Goal: Task Accomplishment & Management: Manage account settings

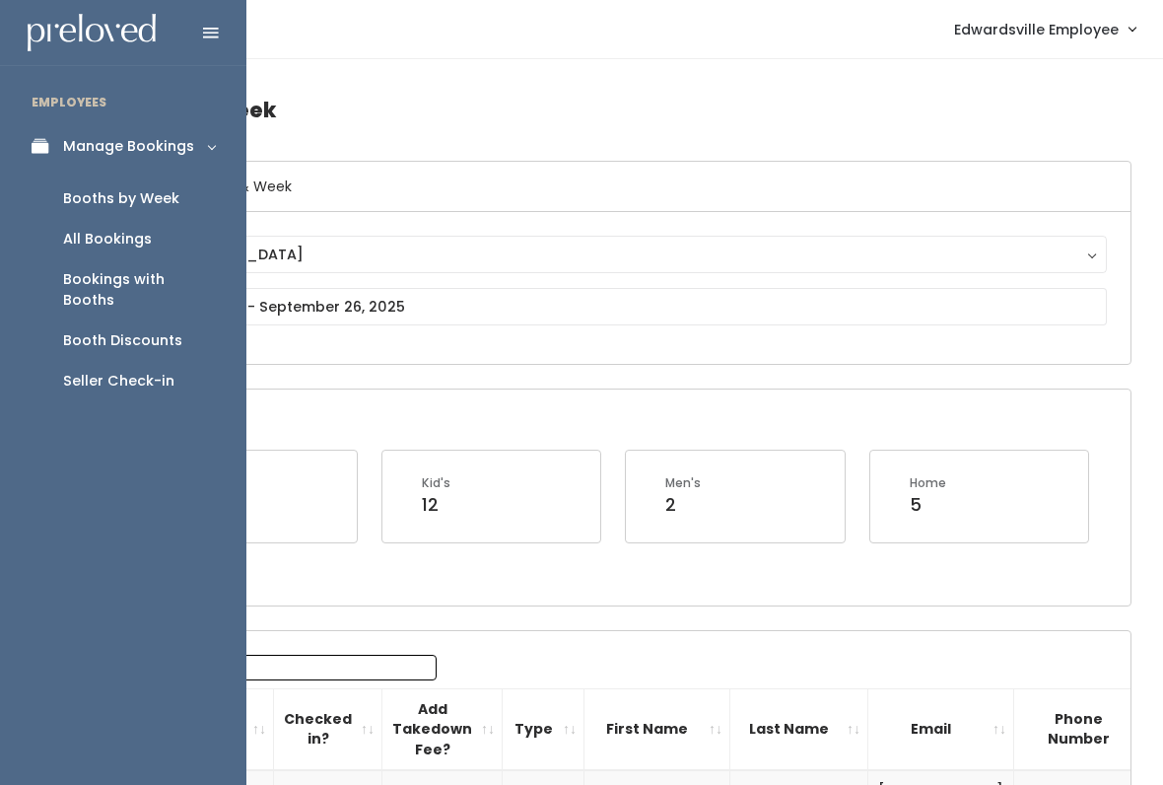
click at [56, 132] on link "Manage Bookings" at bounding box center [123, 146] width 246 height 44
click at [202, 155] on link "Manage Bookings" at bounding box center [123, 146] width 246 height 44
click at [197, 282] on div "Bookings with Booths" at bounding box center [139, 289] width 152 height 41
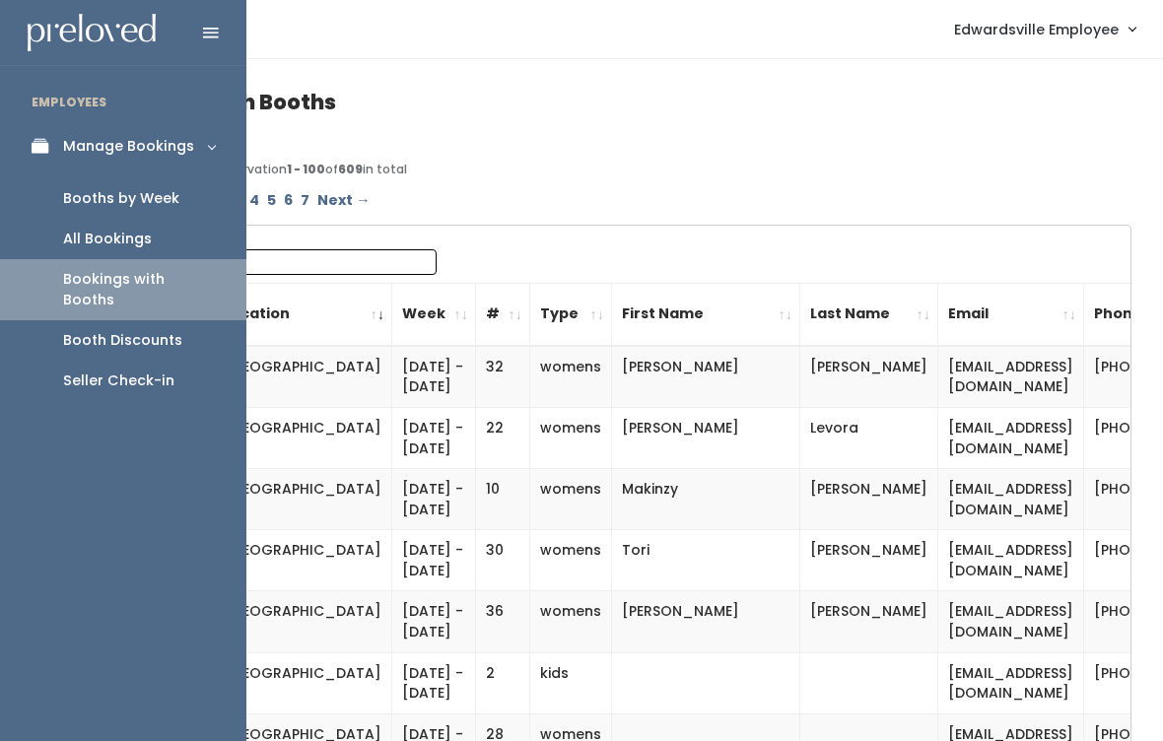
click at [214, 194] on link "Booths by Week" at bounding box center [123, 198] width 246 height 40
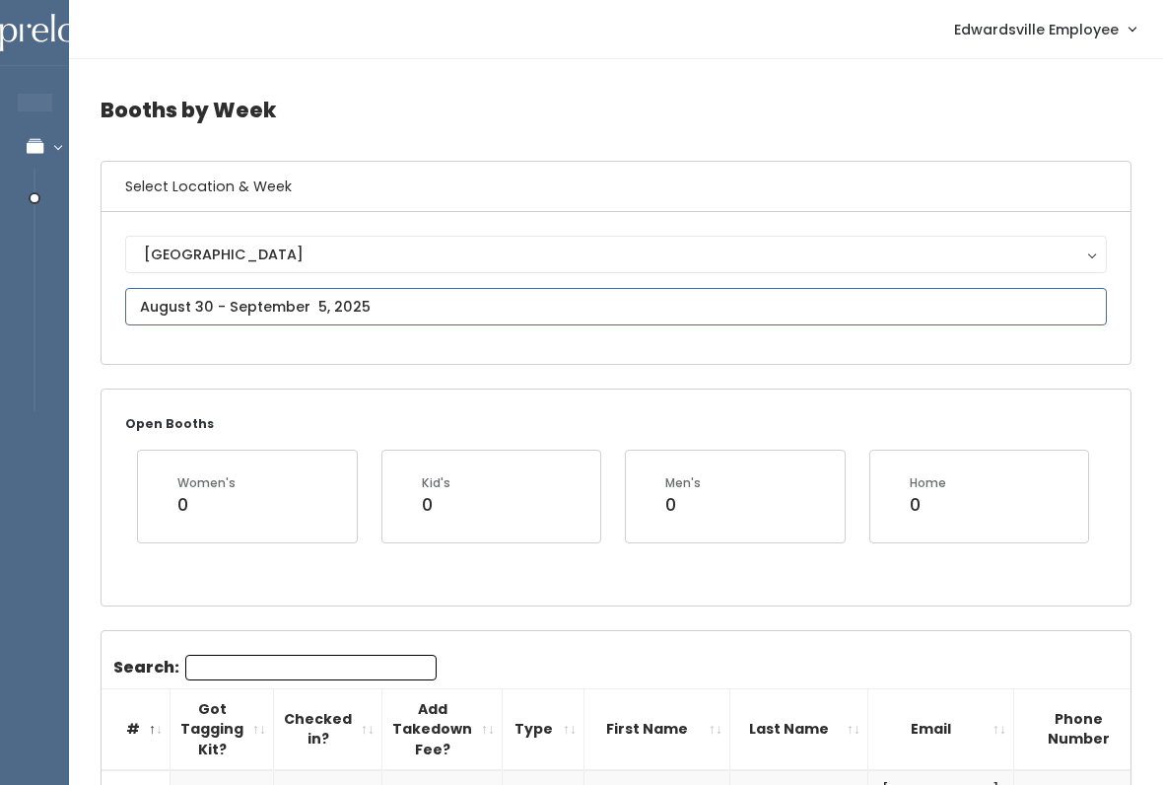
click at [568, 297] on input "text" at bounding box center [616, 306] width 982 height 37
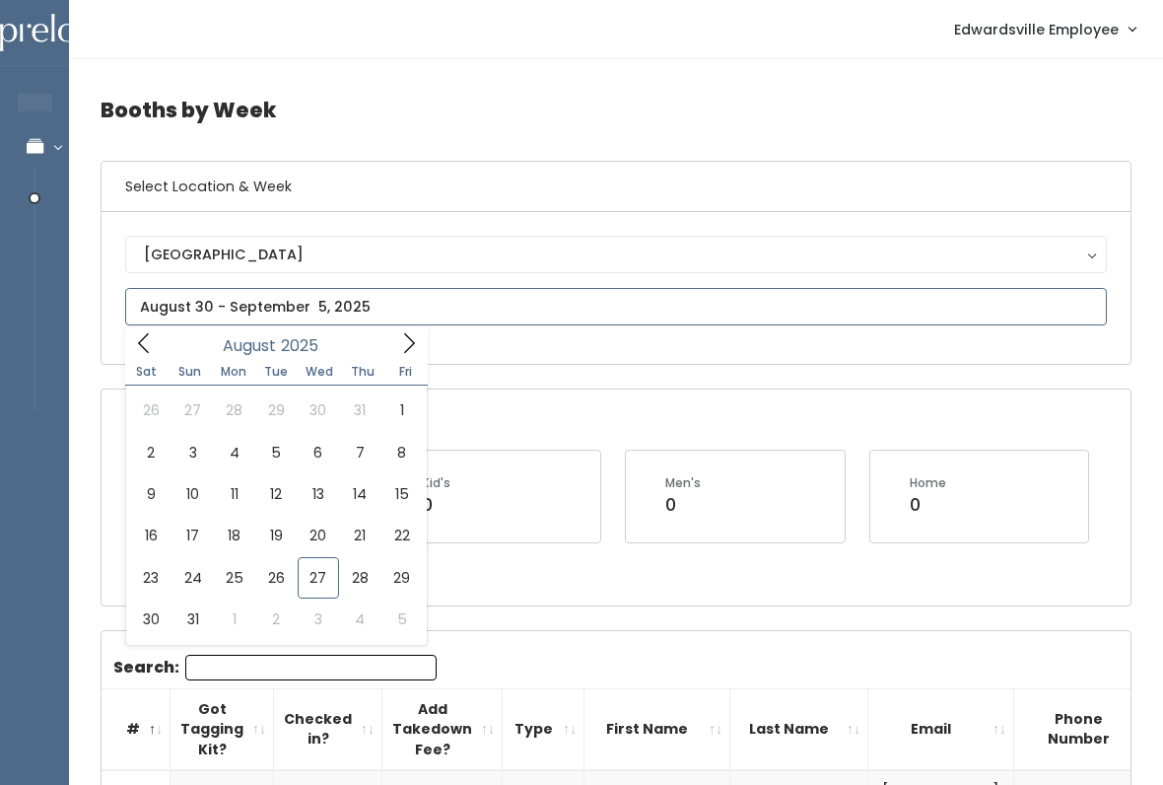
click at [413, 345] on icon at bounding box center [409, 343] width 22 height 22
type input "September 27 to October 3"
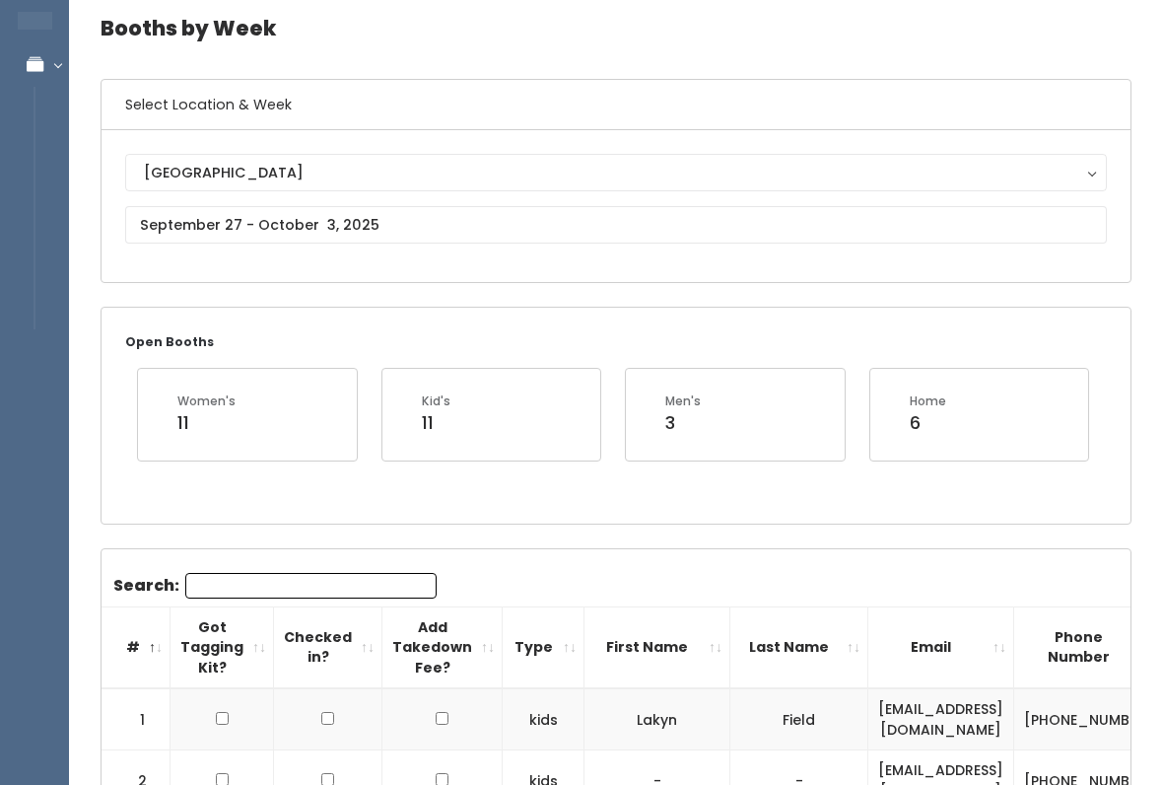
scroll to position [82, 0]
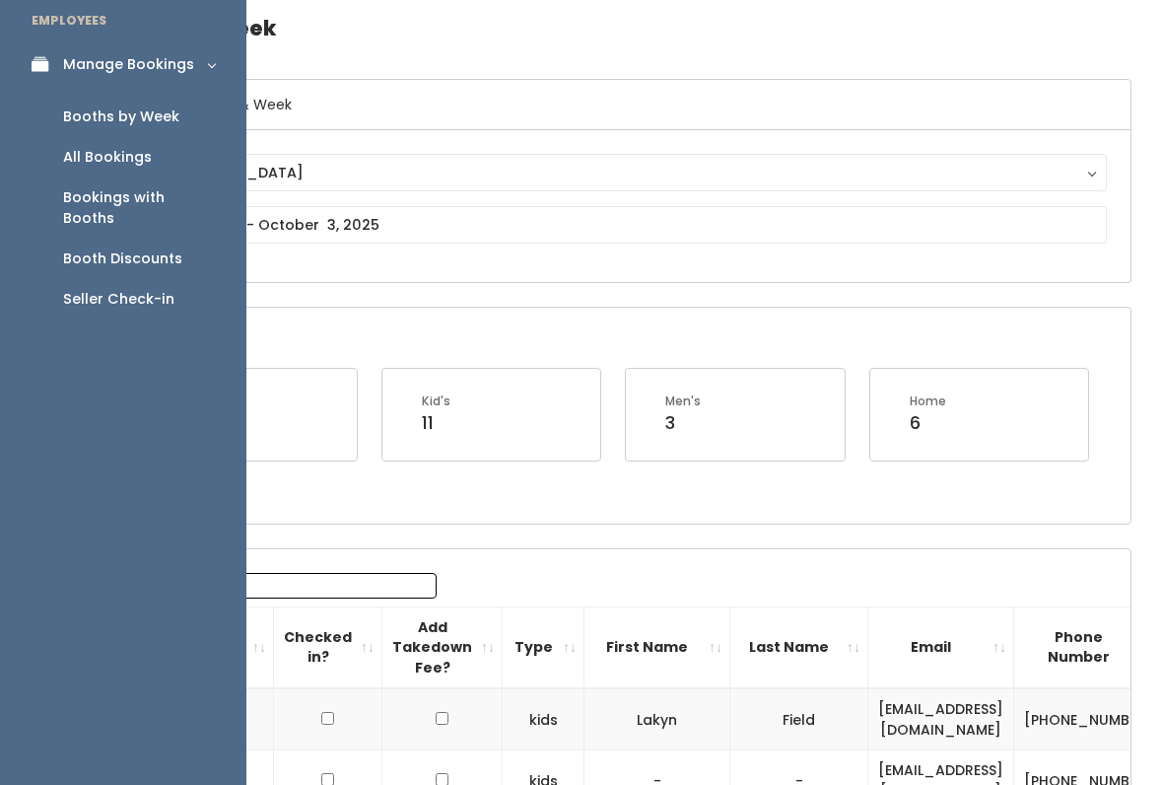
click at [200, 120] on link "Booths by Week" at bounding box center [123, 117] width 246 height 40
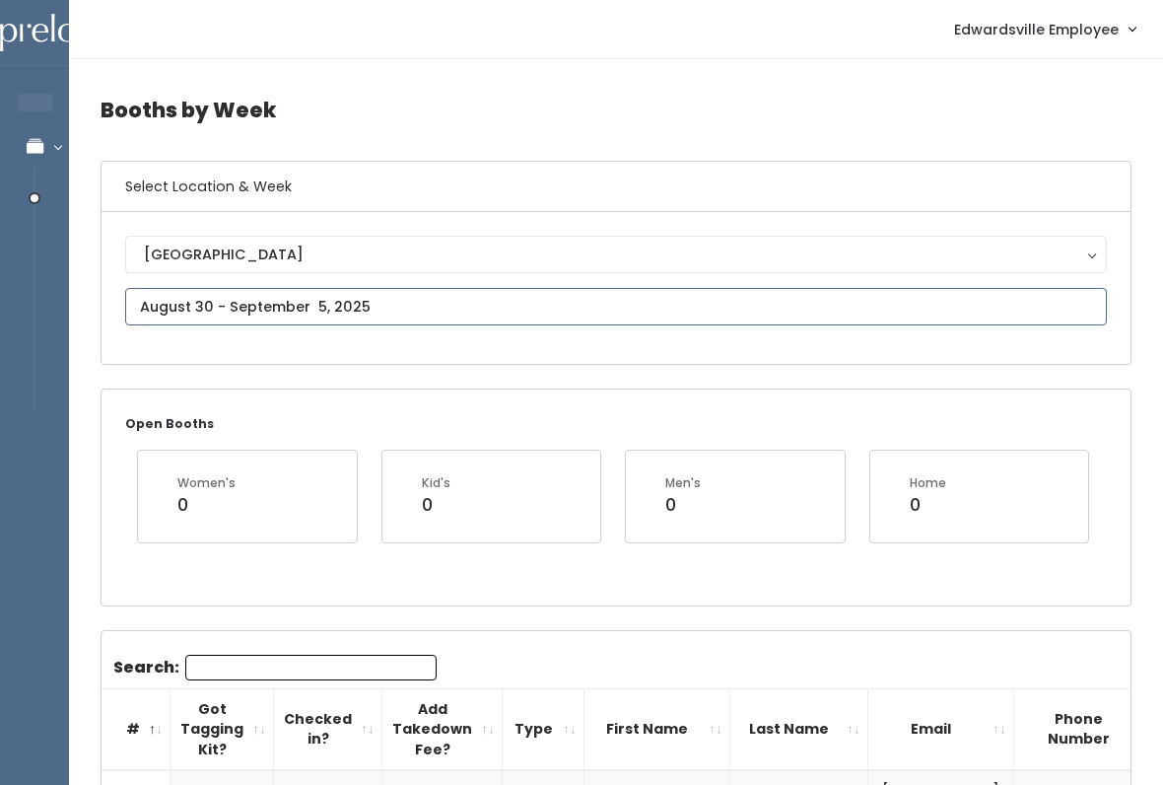
click at [395, 308] on input "text" at bounding box center [616, 306] width 982 height 37
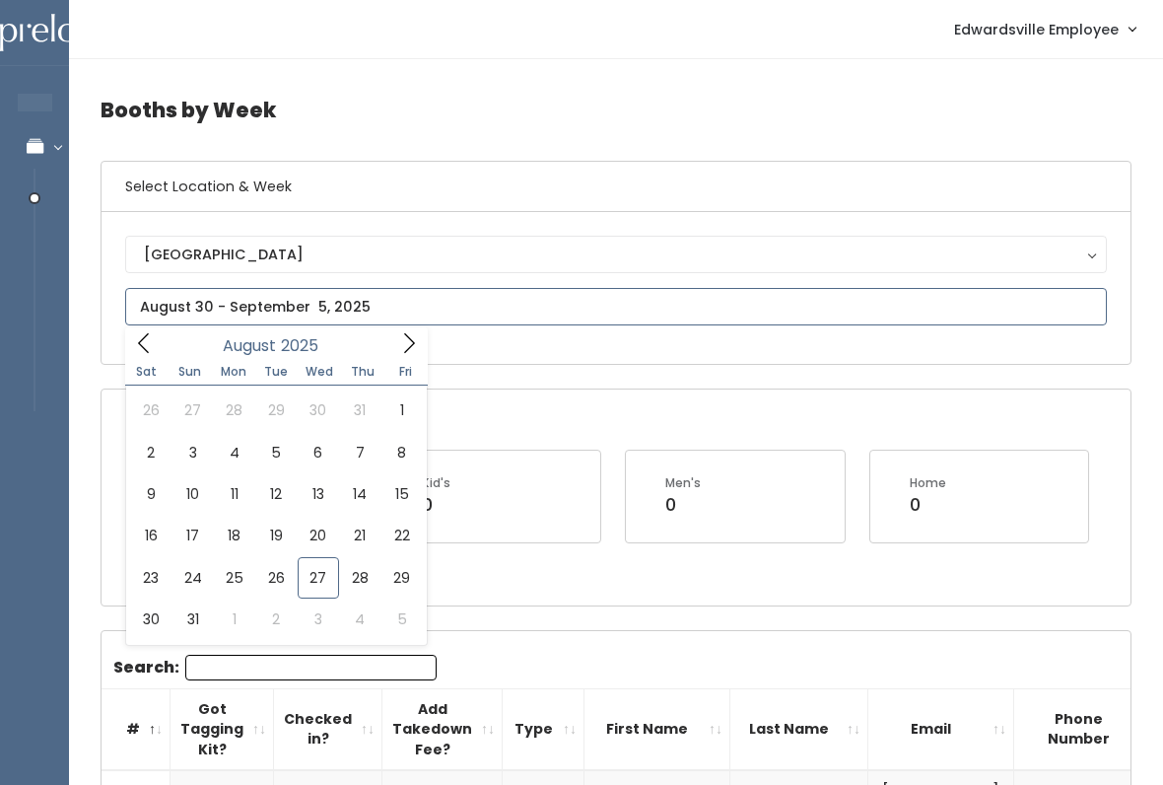
click at [415, 333] on icon at bounding box center [409, 343] width 22 height 22
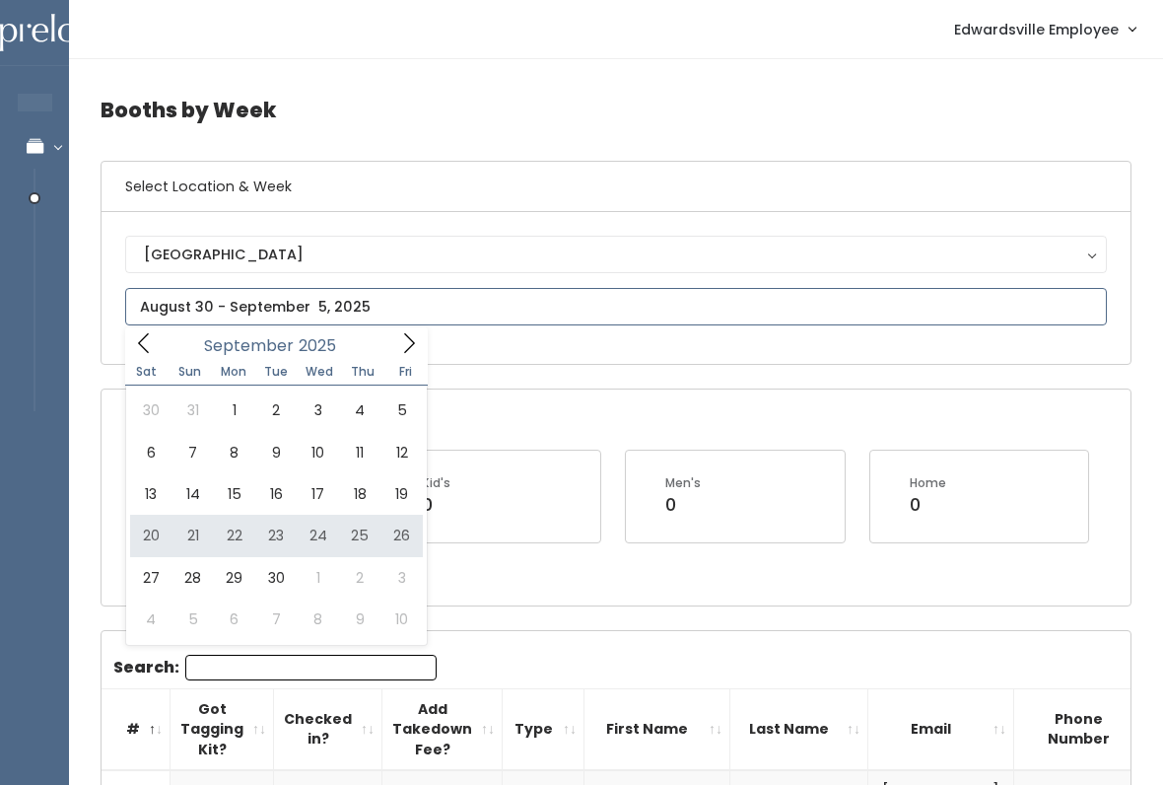
type input "September 20 to September 26"
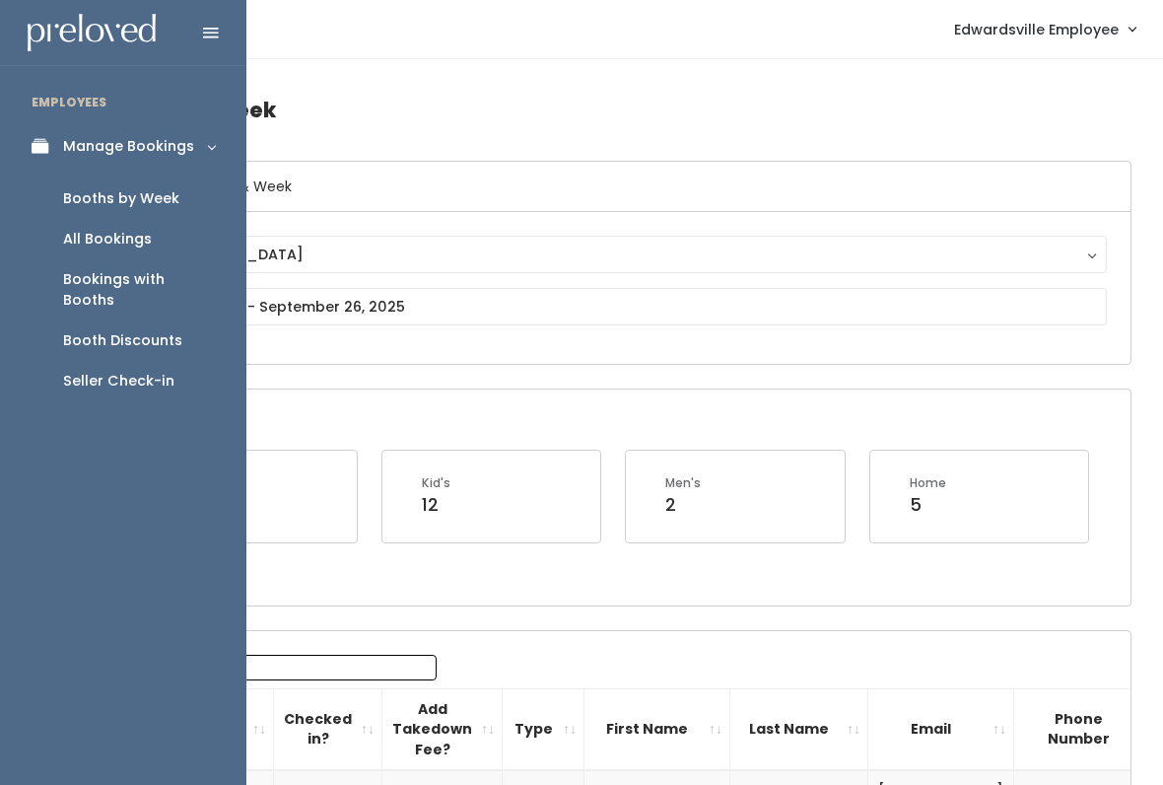
click at [1044, 596] on div "Open Booths Women's 0 Kid's 12 Men's 2 Home 5" at bounding box center [616, 496] width 1029 height 215
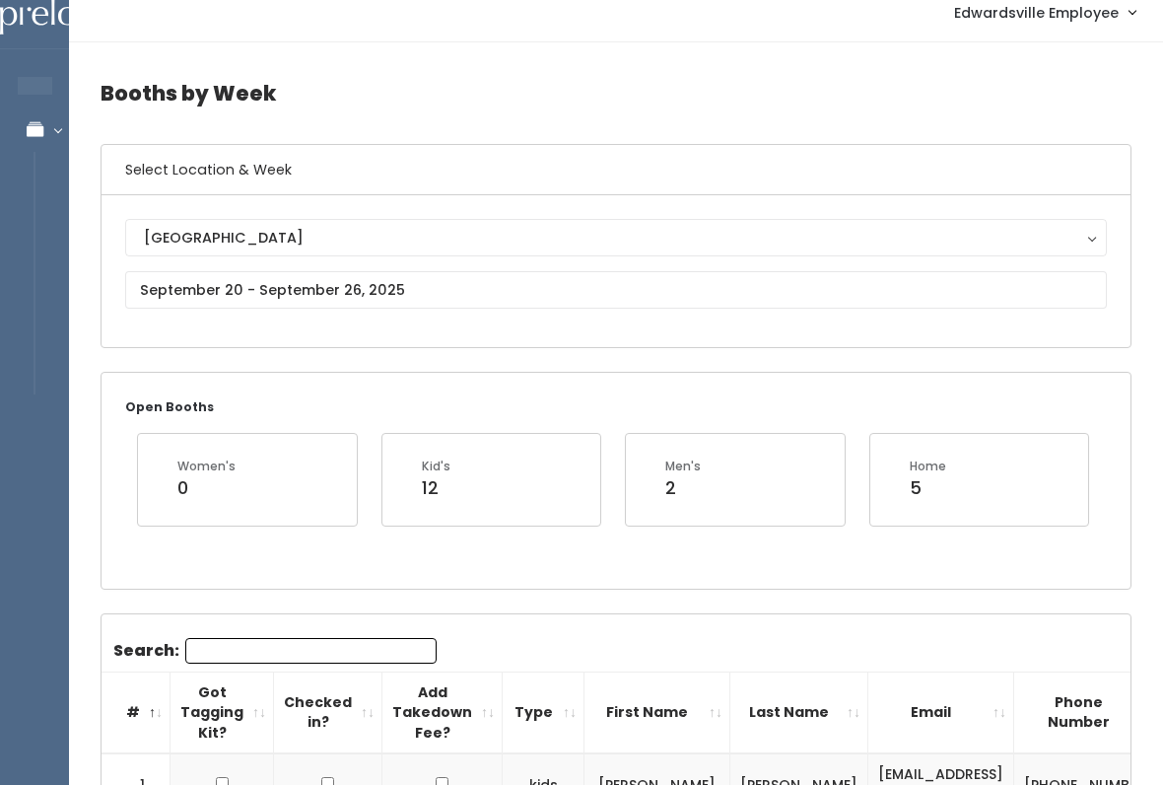
scroll to position [14, 0]
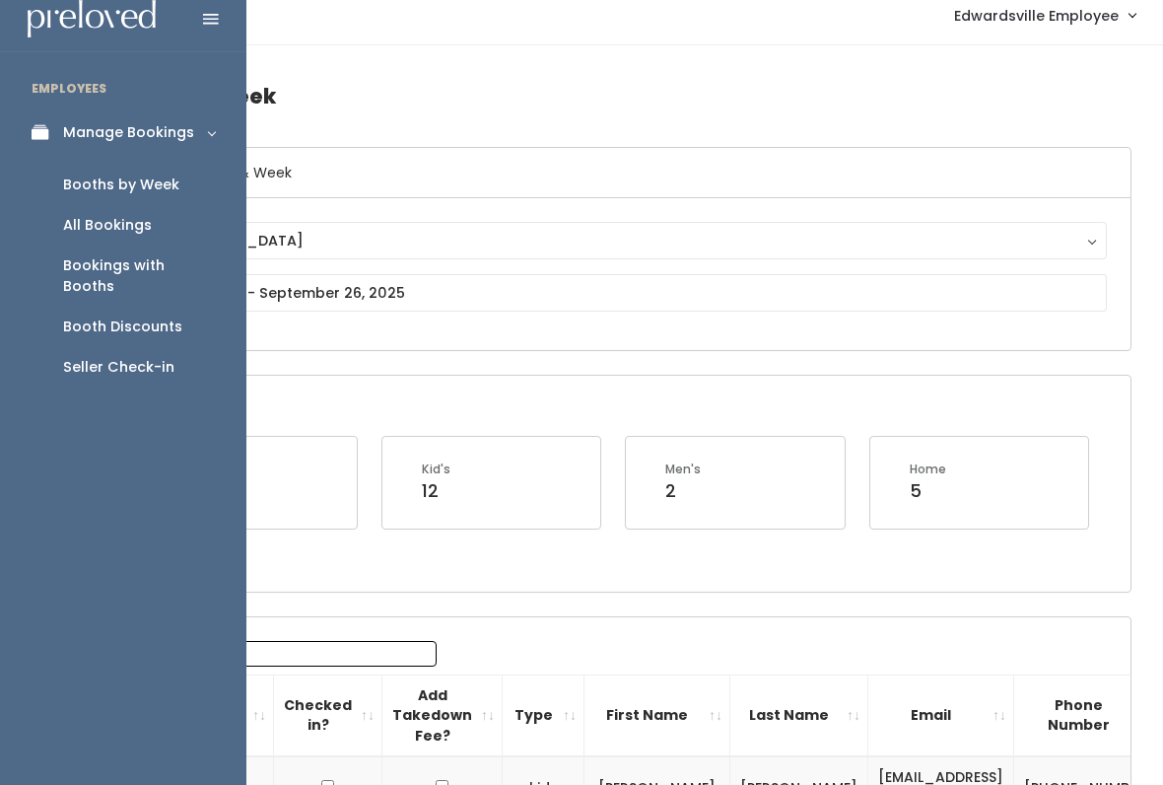
click at [198, 190] on link "Booths by Week" at bounding box center [123, 185] width 246 height 40
click at [180, 183] on link "Booths by Week" at bounding box center [123, 185] width 246 height 40
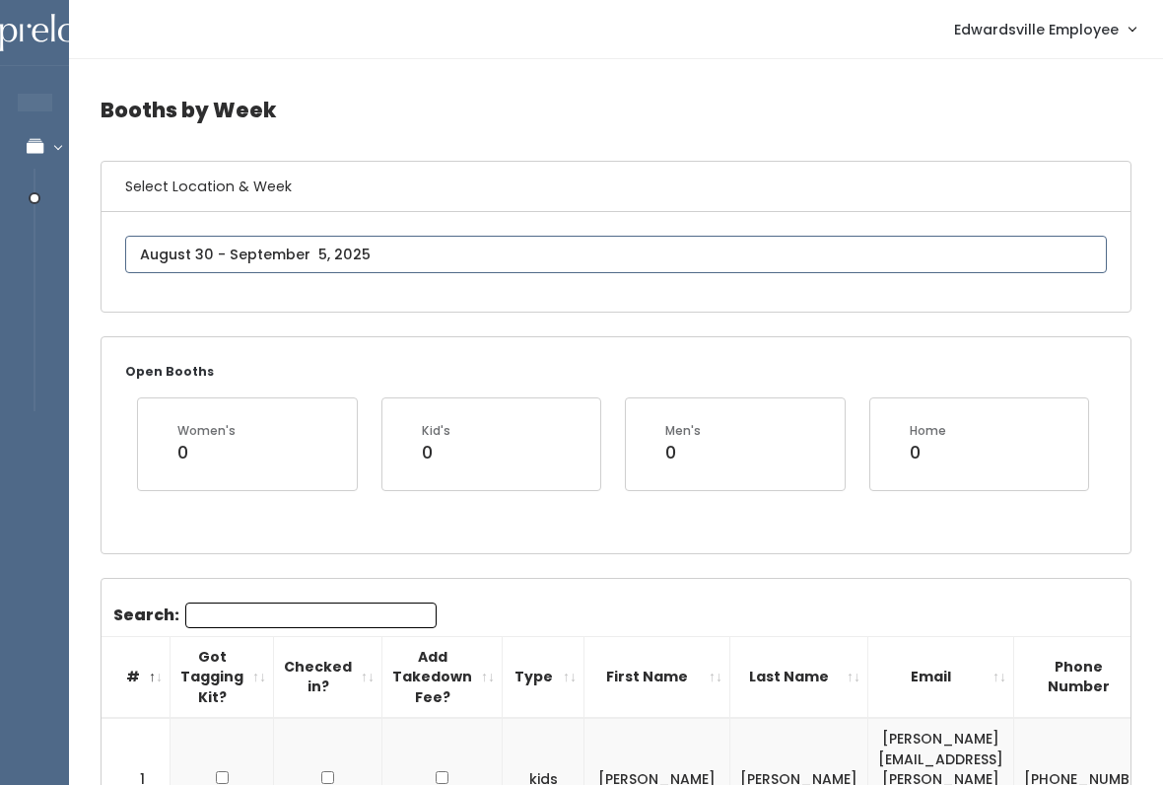
click at [467, 255] on input "text" at bounding box center [616, 254] width 982 height 37
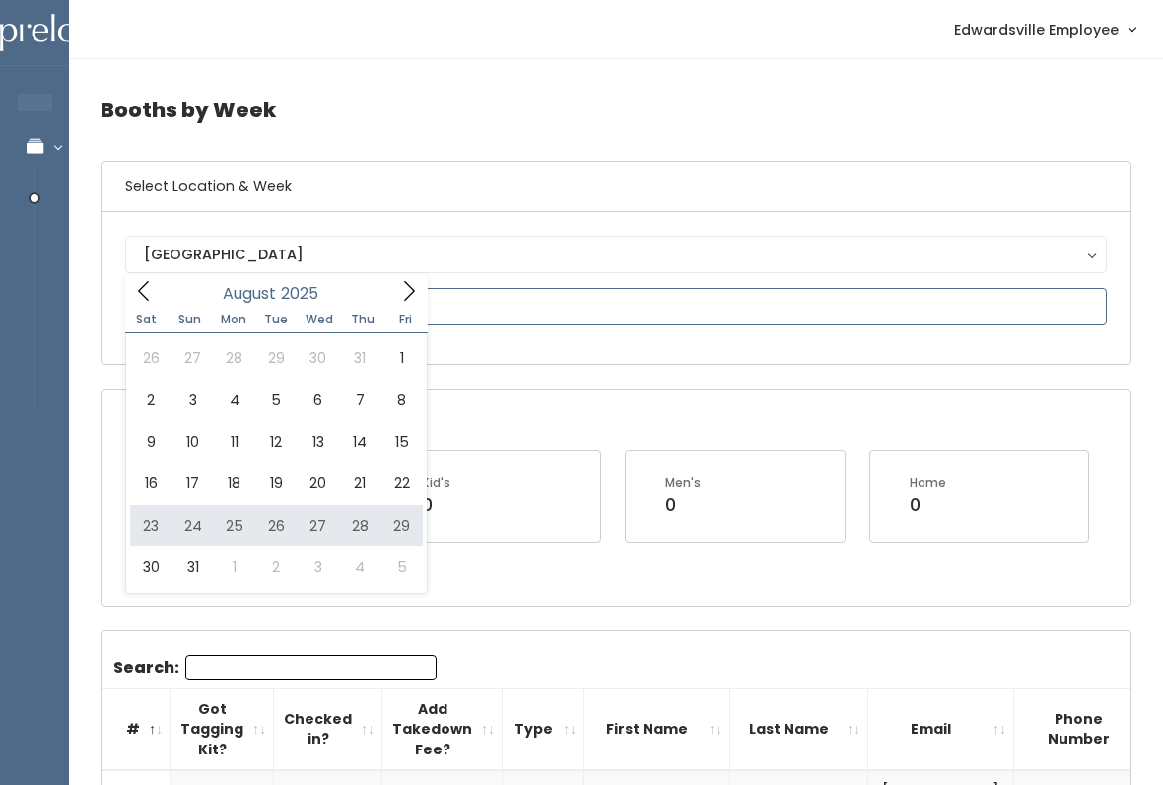
type input "August 23 to August 29"
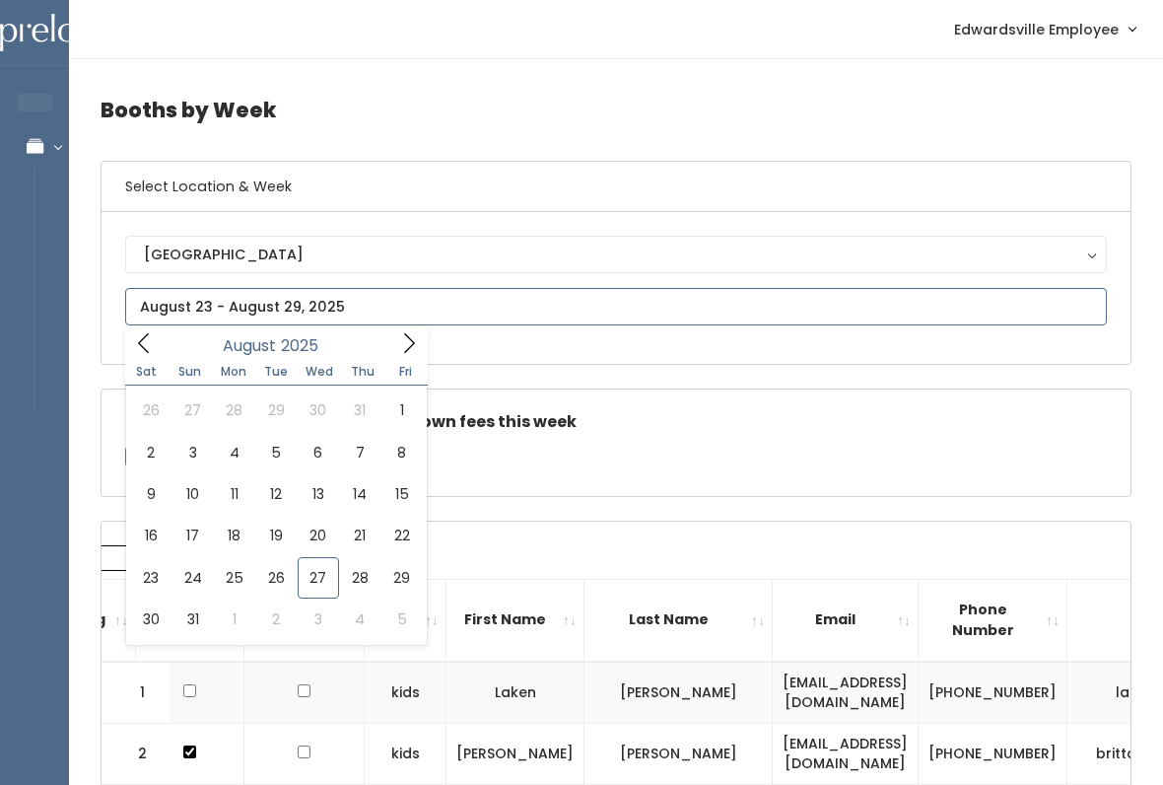
click at [410, 343] on icon at bounding box center [409, 343] width 22 height 22
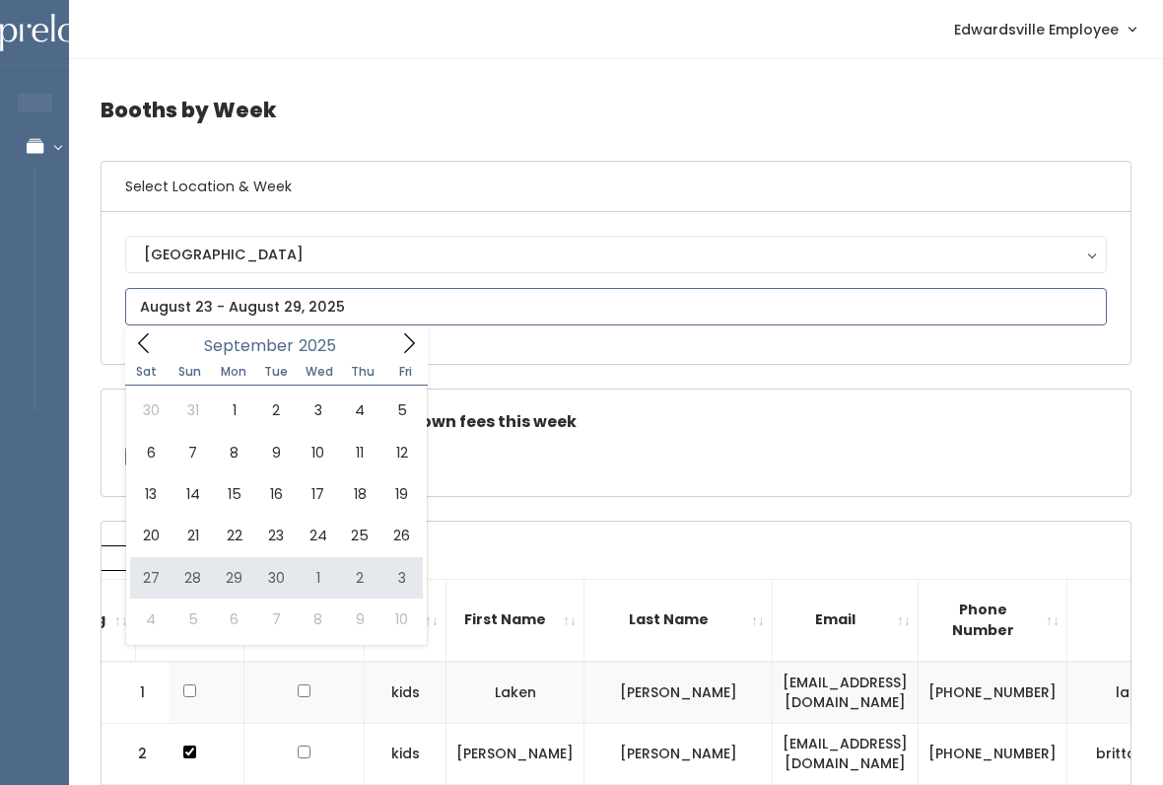
type input "September 27 to October 3"
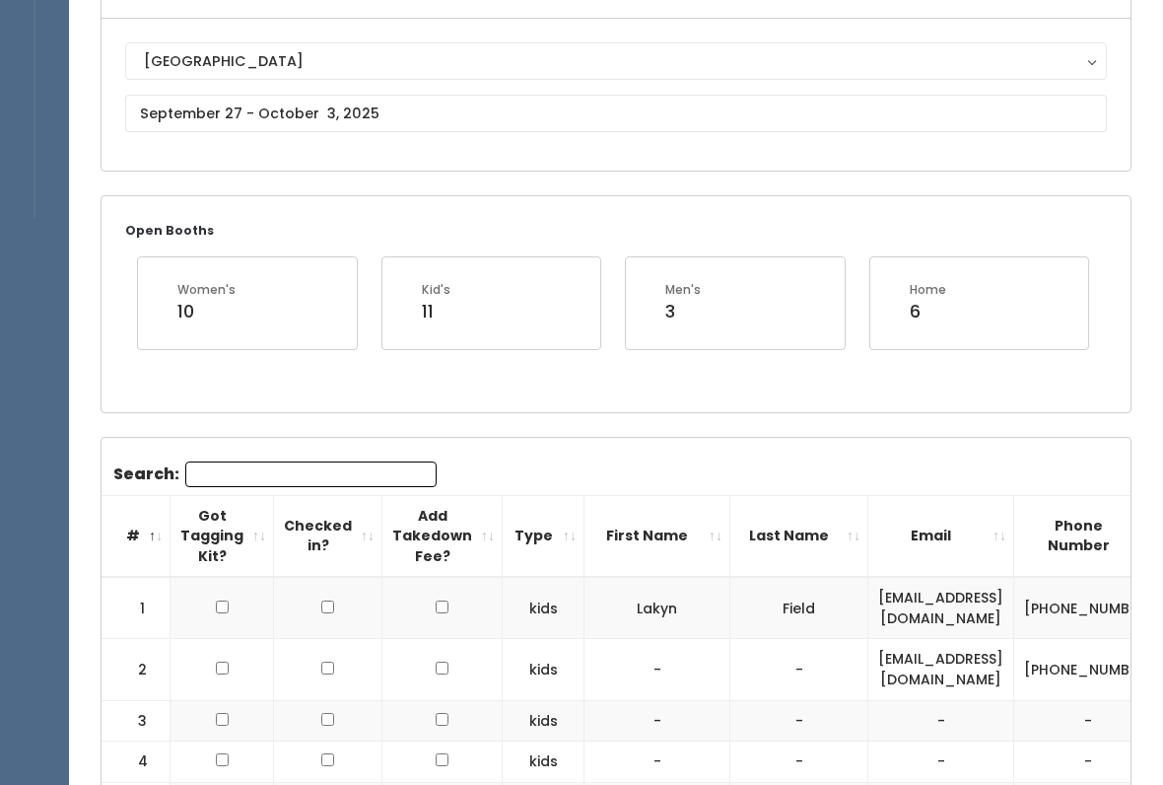
scroll to position [191, 0]
click at [568, 107] on input "text" at bounding box center [616, 115] width 982 height 37
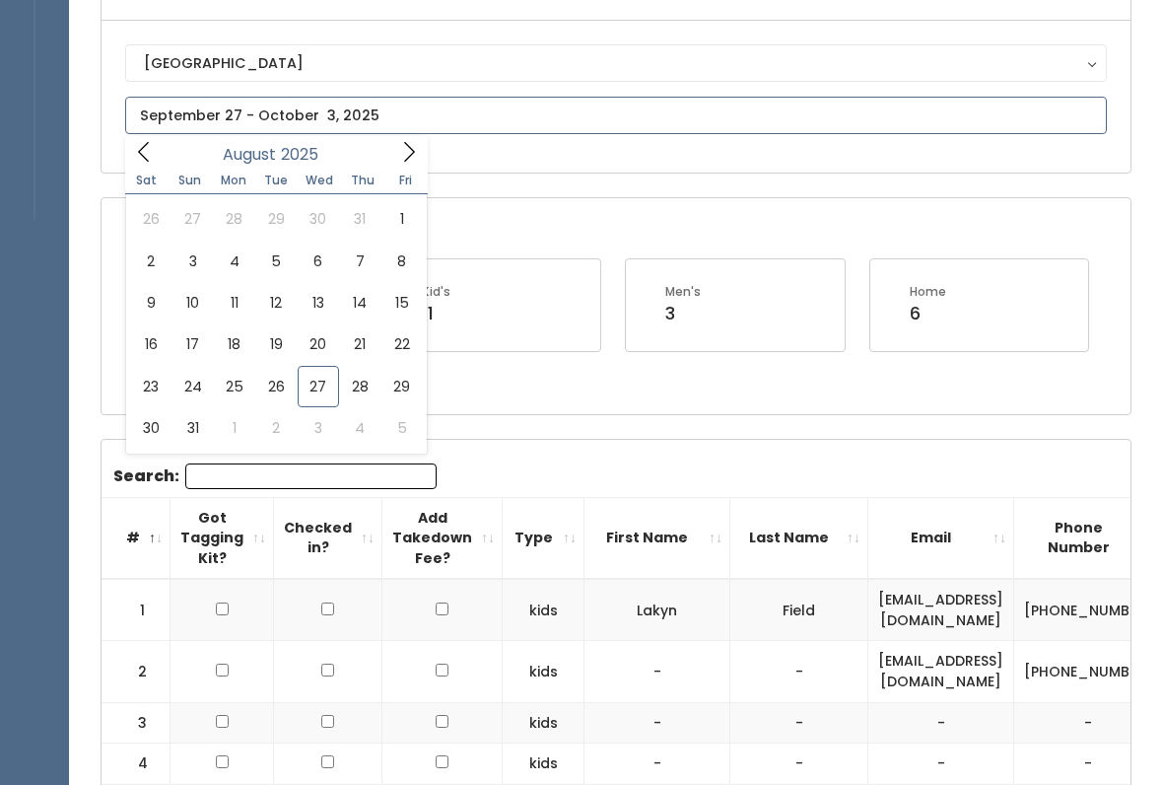
click at [398, 159] on icon at bounding box center [409, 152] width 22 height 22
click at [407, 152] on icon at bounding box center [409, 152] width 22 height 22
type input "October 11 to October 17"
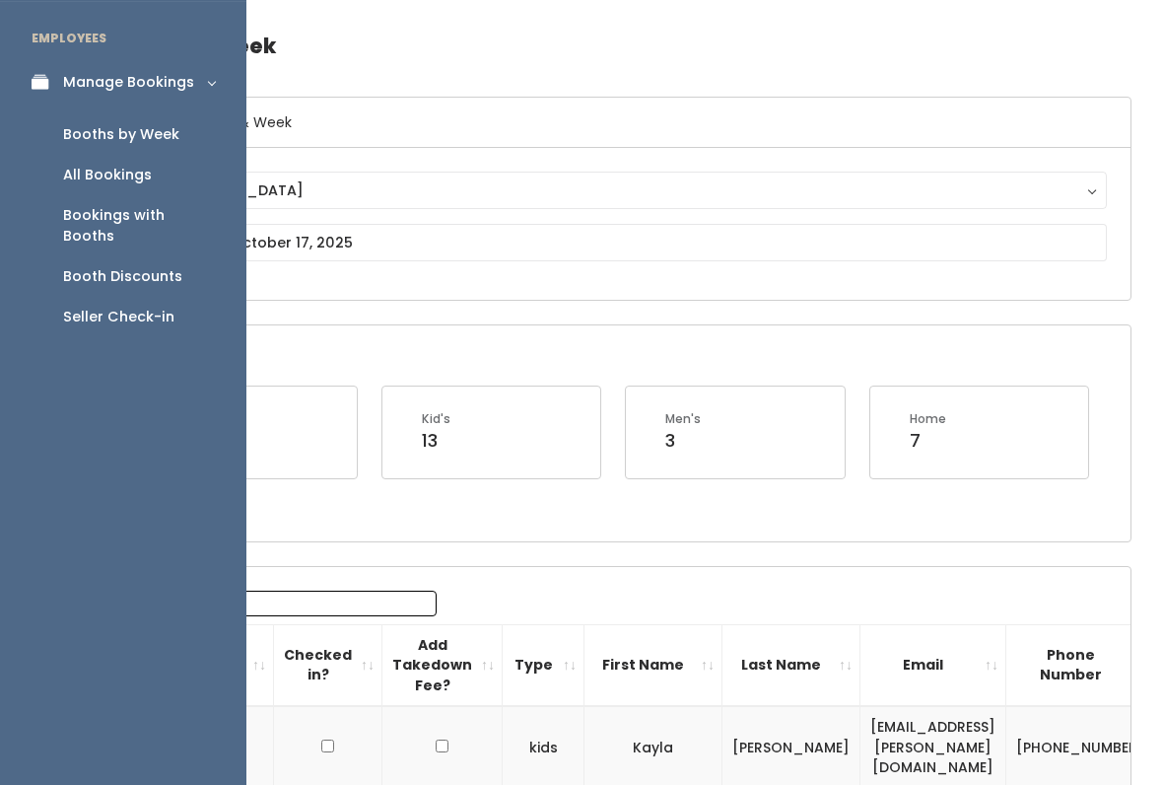
scroll to position [33, 0]
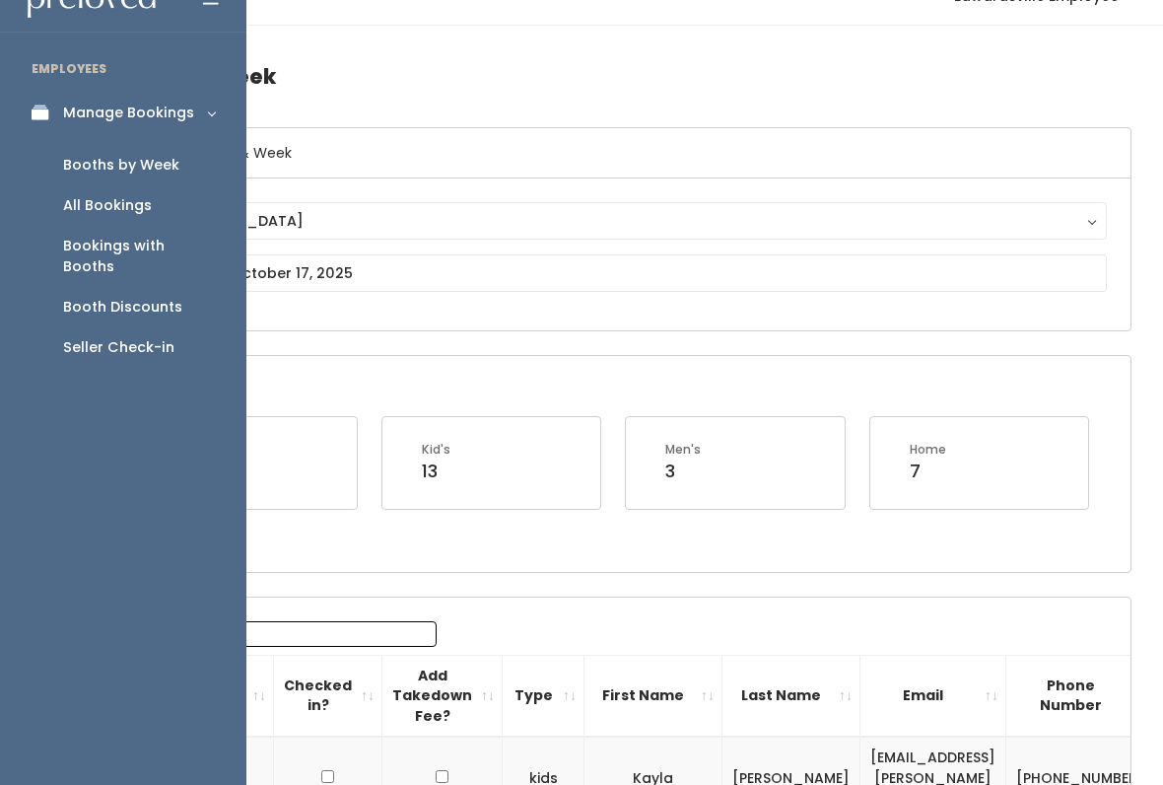
click at [179, 288] on link "Booth Discounts" at bounding box center [123, 308] width 246 height 40
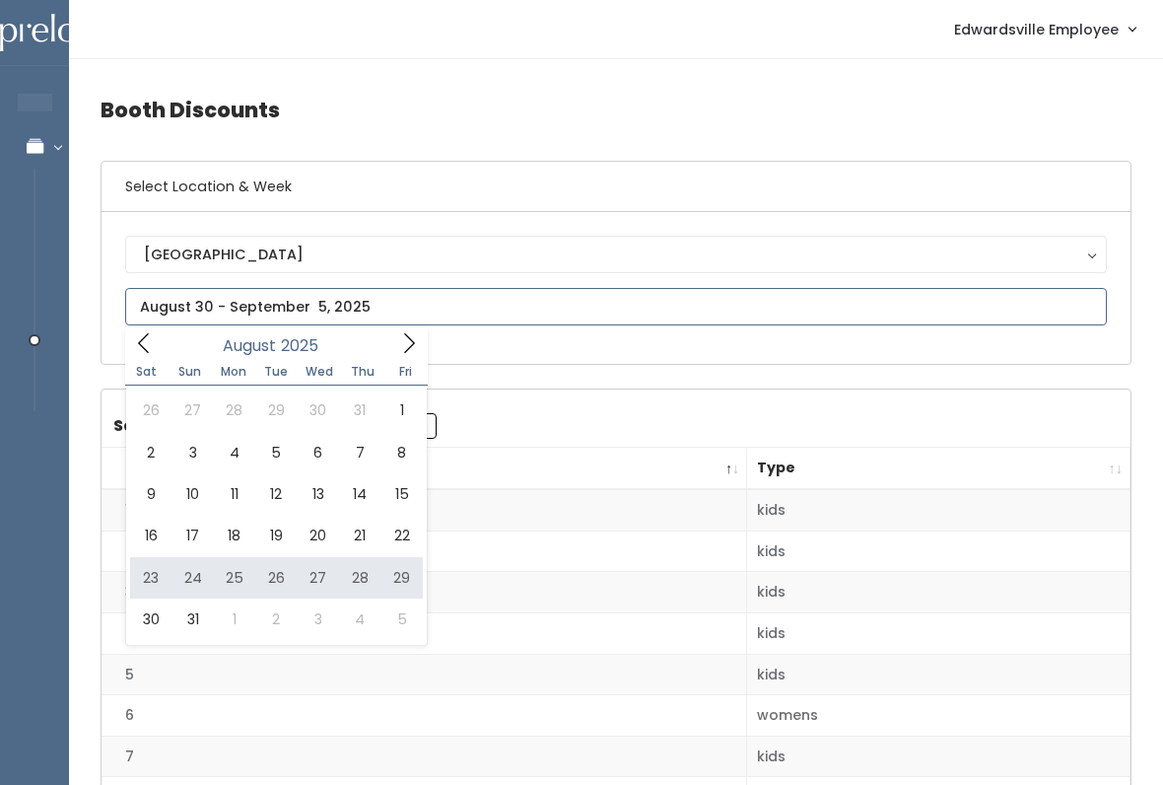
type input "August 23 to August 29"
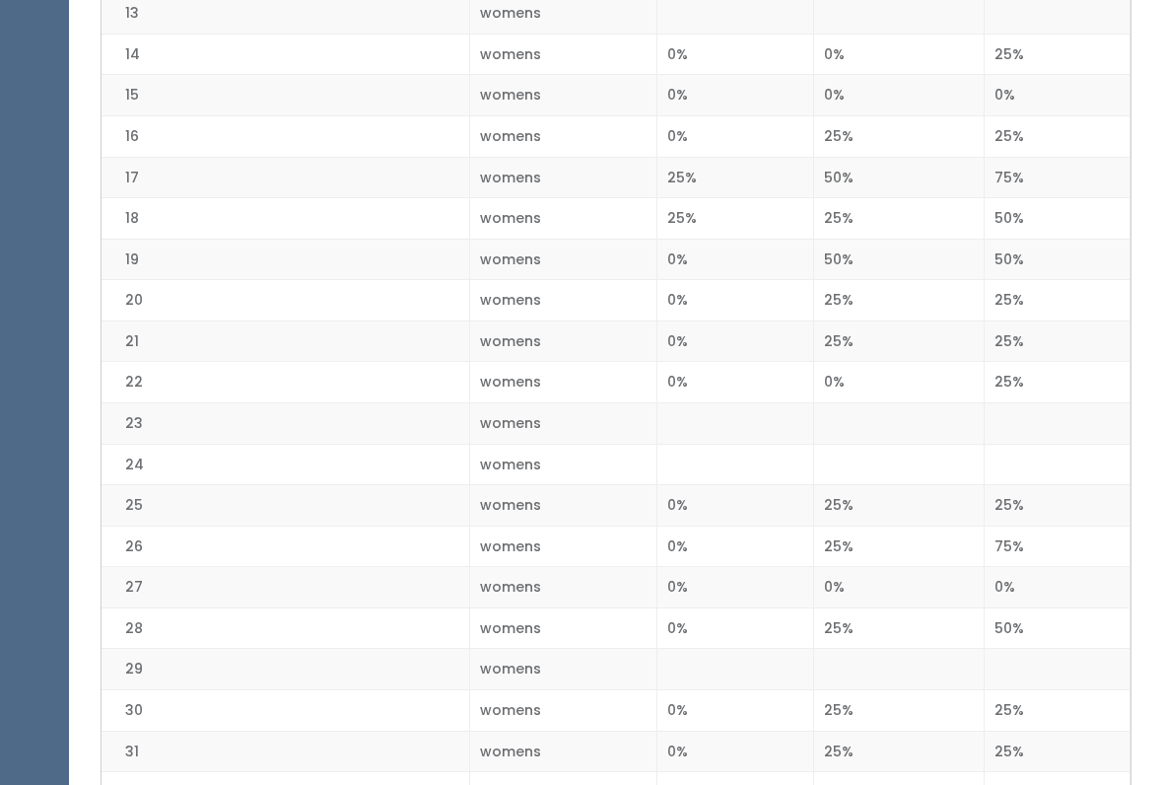
scroll to position [988, 0]
